Goal: Task Accomplishment & Management: Manage account settings

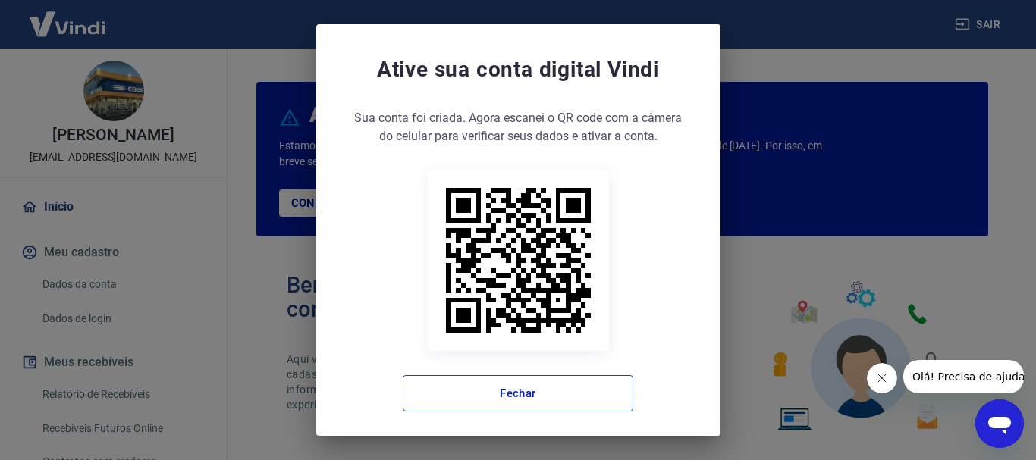
click at [477, 387] on button "Fechar" at bounding box center [518, 393] width 231 height 36
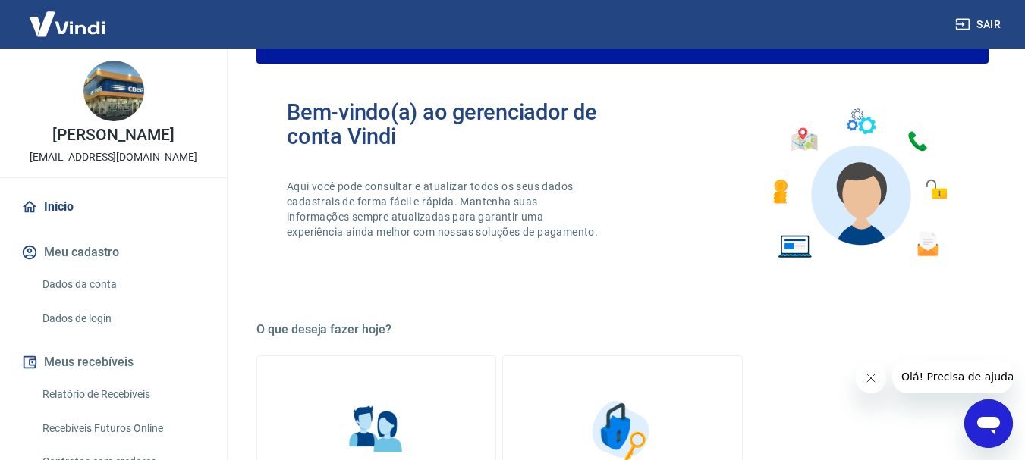
scroll to position [228, 0]
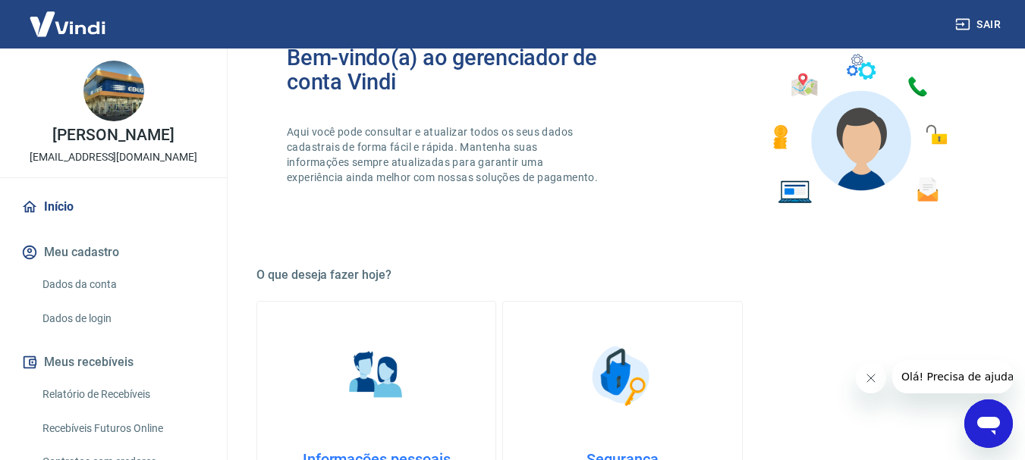
click at [93, 335] on link "Dados de login" at bounding box center [122, 318] width 172 height 31
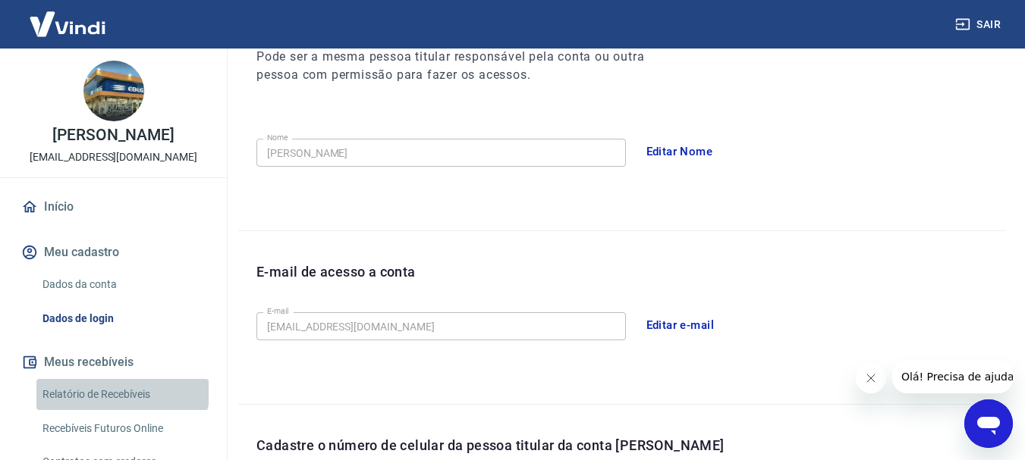
click at [121, 404] on link "Relatório de Recebíveis" at bounding box center [122, 394] width 172 height 31
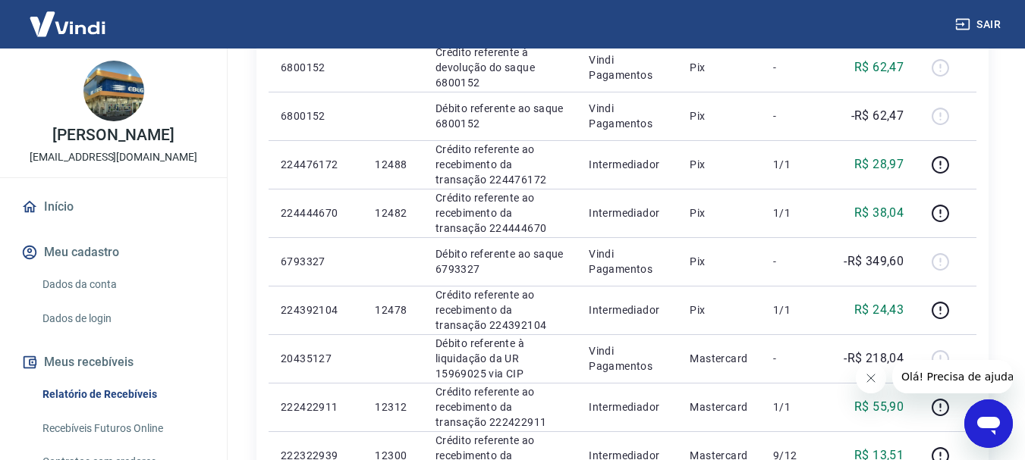
scroll to position [152, 0]
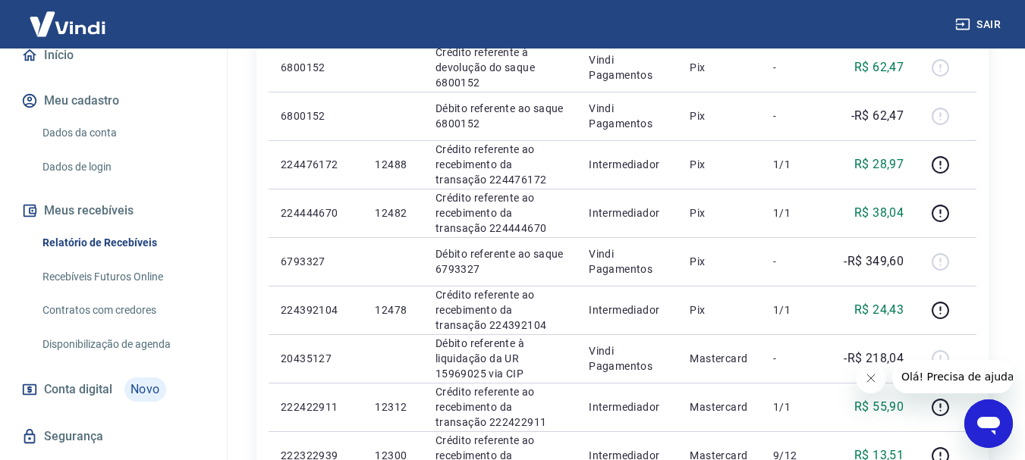
click at [143, 293] on link "Recebíveis Futuros Online" at bounding box center [122, 277] width 172 height 31
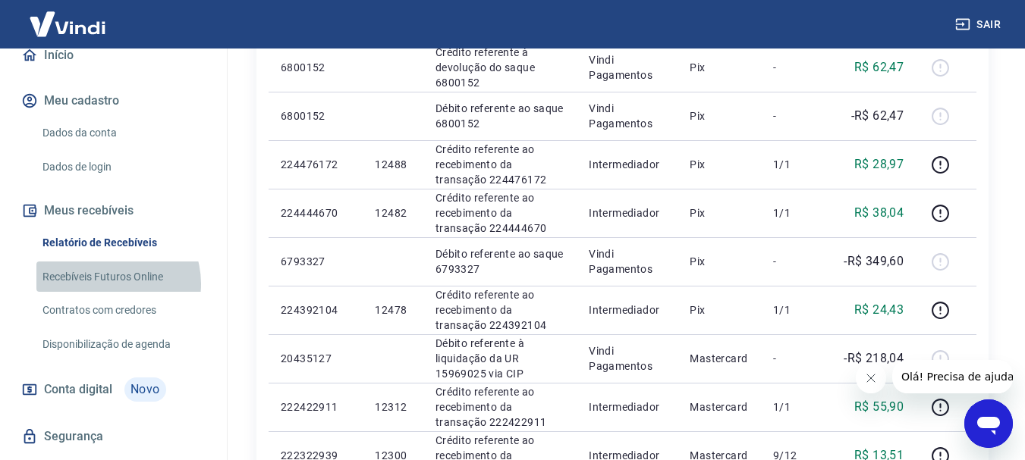
click at [112, 293] on link "Recebíveis Futuros Online" at bounding box center [122, 277] width 172 height 31
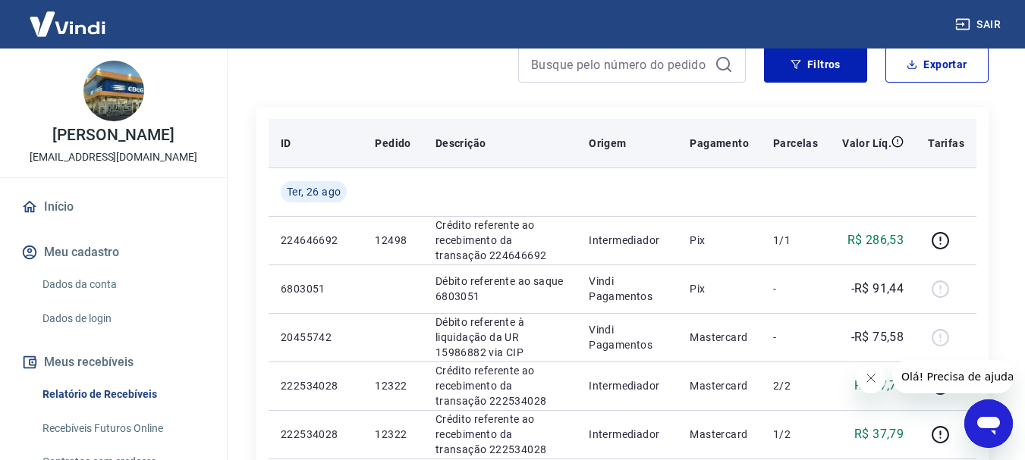
scroll to position [152, 0]
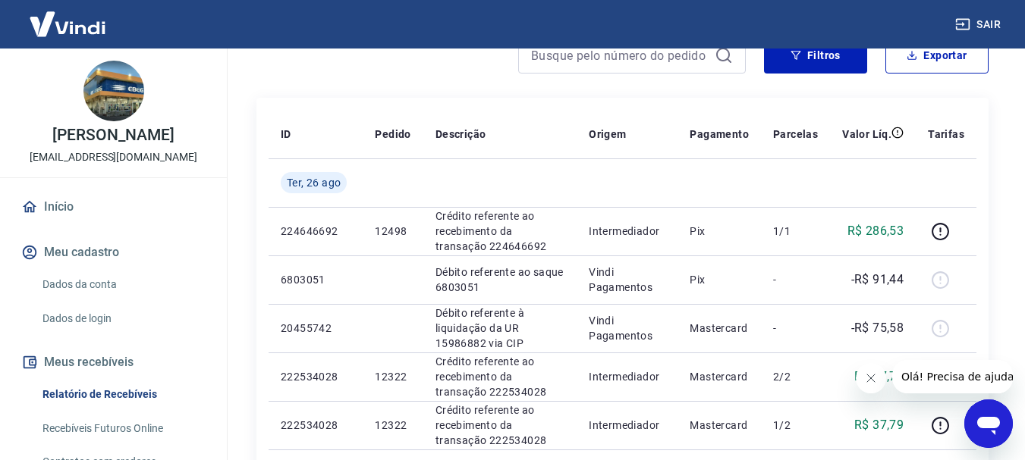
click at [93, 300] on link "Dados da conta" at bounding box center [122, 284] width 172 height 31
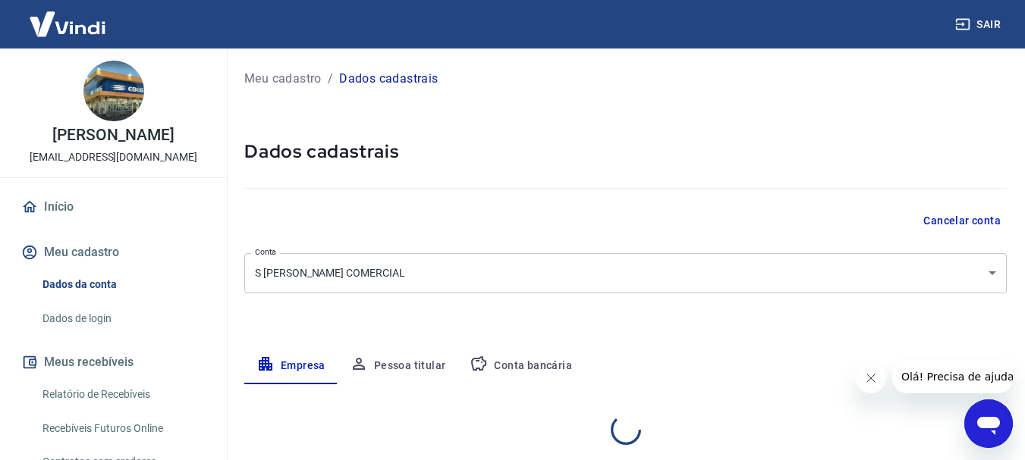
select select "SP"
select select "business"
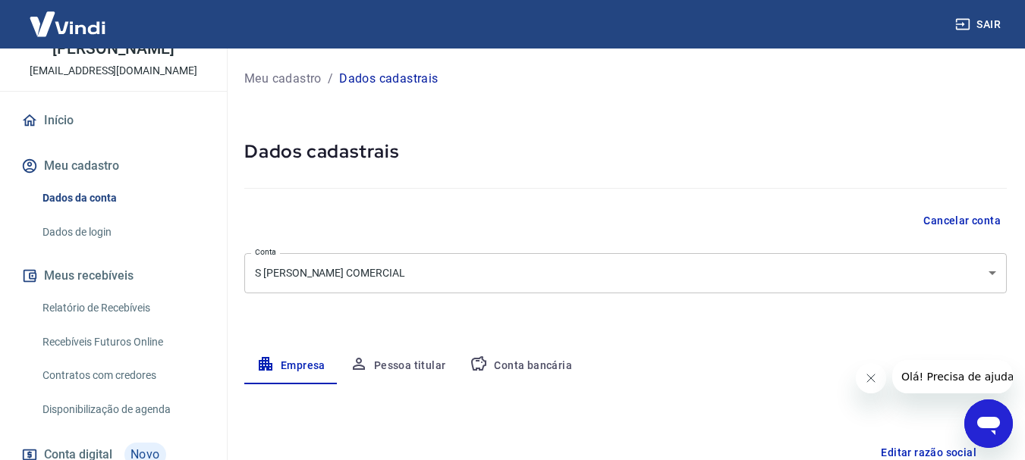
scroll to position [152, 0]
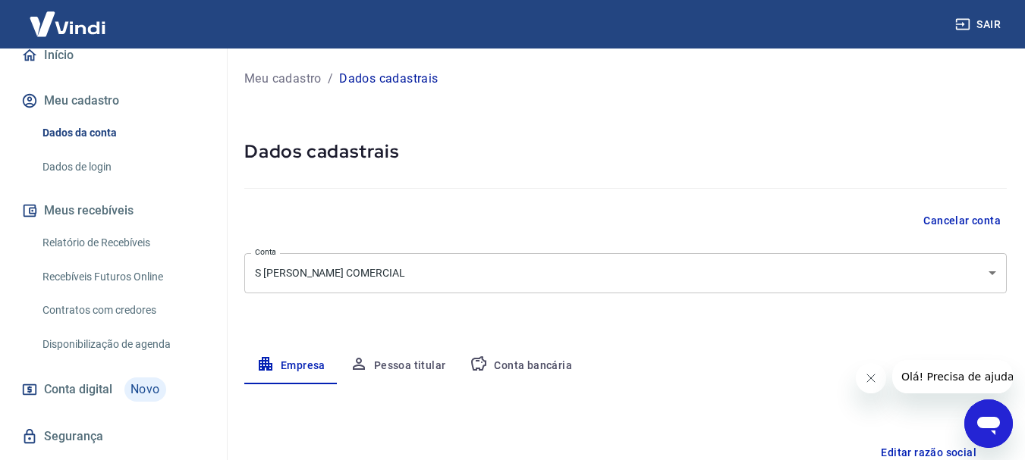
drag, startPoint x: 130, startPoint y: 263, endPoint x: 182, endPoint y: 262, distance: 51.6
click at [131, 259] on link "Relatório de Recebíveis" at bounding box center [122, 243] width 172 height 31
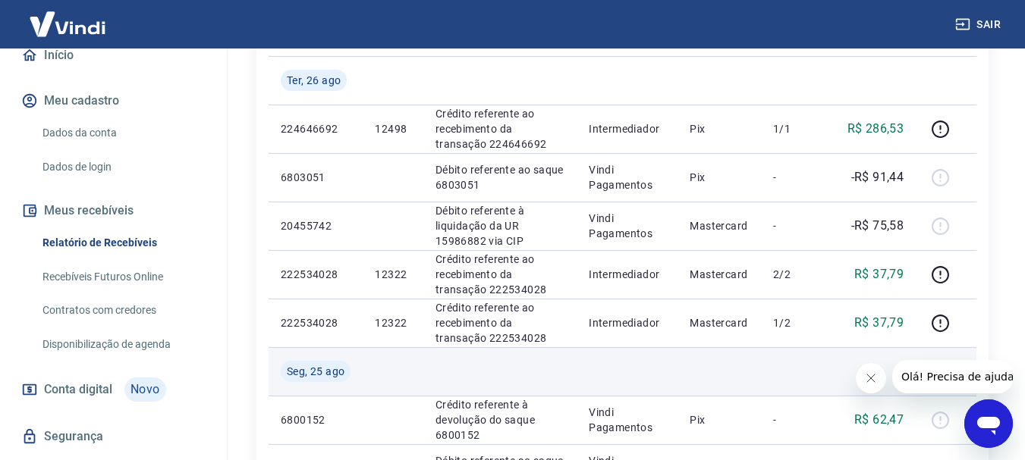
scroll to position [228, 0]
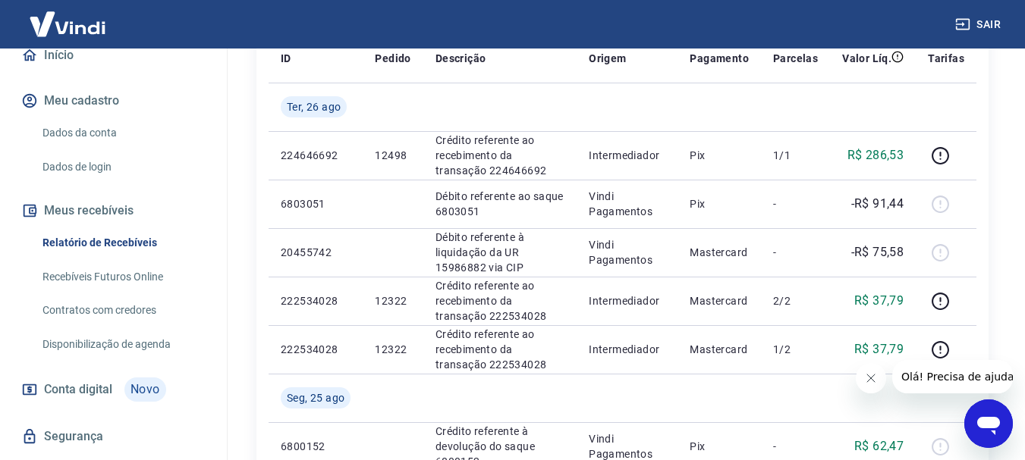
click at [165, 293] on link "Recebíveis Futuros Online" at bounding box center [122, 277] width 172 height 31
